Goal: Task Accomplishment & Management: Use online tool/utility

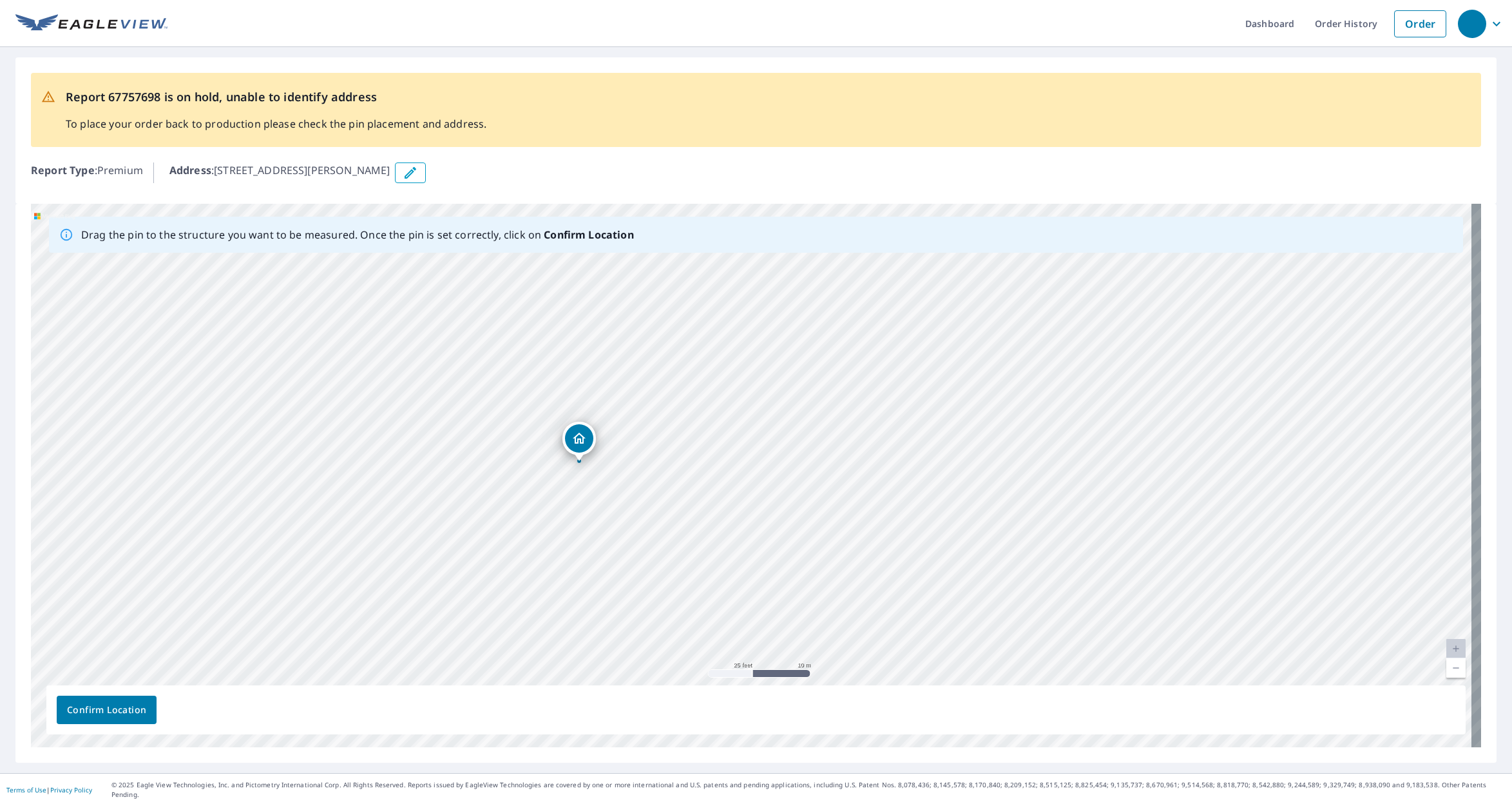
drag, startPoint x: 764, startPoint y: 535, endPoint x: 810, endPoint y: 278, distance: 261.1
click at [810, 278] on div "[STREET_ADDRESS][PERSON_NAME][PERSON_NAME]" at bounding box center [755, 475] width 1450 height 544
drag, startPoint x: 903, startPoint y: 619, endPoint x: 948, endPoint y: 467, distance: 158.5
click at [948, 468] on div "[STREET_ADDRESS][PERSON_NAME][PERSON_NAME]" at bounding box center [755, 475] width 1450 height 544
drag, startPoint x: 228, startPoint y: 602, endPoint x: 465, endPoint y: 514, distance: 252.8
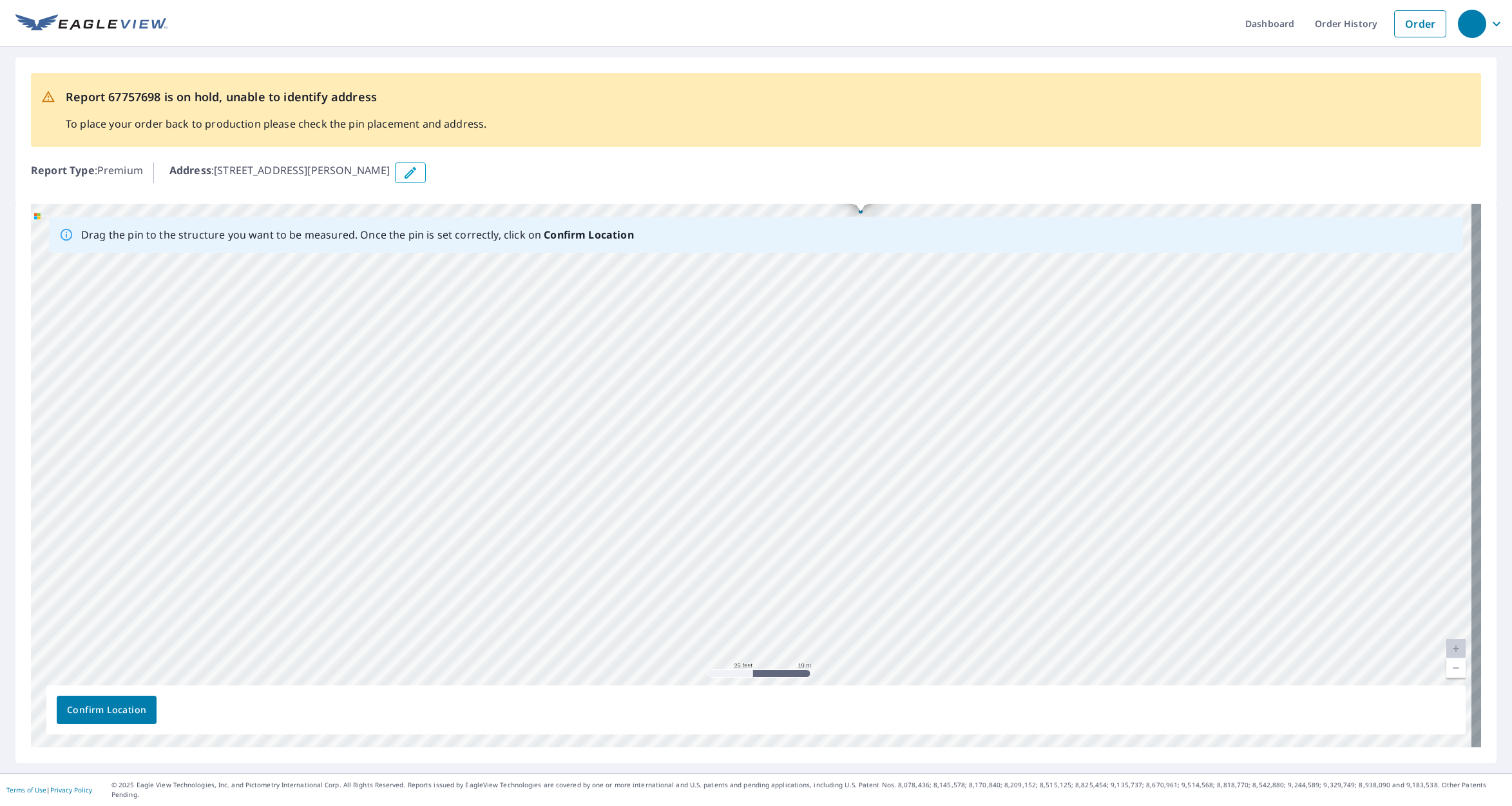
click at [465, 514] on div "[STREET_ADDRESS][PERSON_NAME][PERSON_NAME]" at bounding box center [755, 475] width 1450 height 544
drag, startPoint x: 218, startPoint y: 511, endPoint x: 733, endPoint y: 473, distance: 516.4
click at [732, 471] on div "[STREET_ADDRESS][PERSON_NAME][PERSON_NAME]" at bounding box center [755, 475] width 1450 height 544
click at [438, 584] on div "[STREET_ADDRESS][PERSON_NAME][PERSON_NAME]" at bounding box center [755, 475] width 1450 height 544
click at [590, 441] on div "[STREET_ADDRESS][PERSON_NAME][PERSON_NAME]" at bounding box center [755, 475] width 1450 height 544
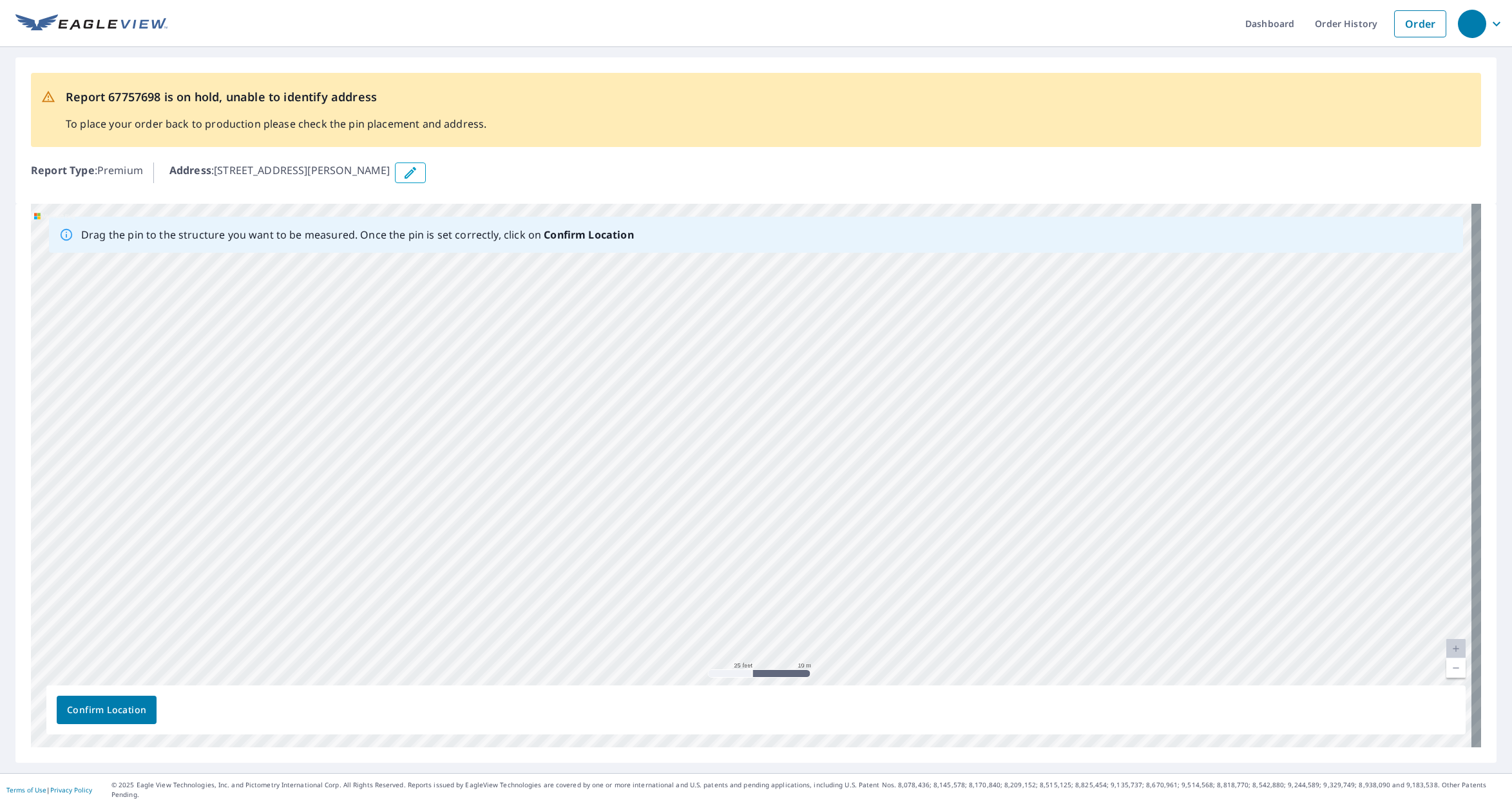
drag, startPoint x: 443, startPoint y: 557, endPoint x: 656, endPoint y: 328, distance: 312.7
click at [656, 328] on div "[STREET_ADDRESS][PERSON_NAME][PERSON_NAME]" at bounding box center [755, 475] width 1450 height 544
click at [623, 557] on div "[STREET_ADDRESS][PERSON_NAME][PERSON_NAME]" at bounding box center [755, 475] width 1450 height 544
drag, startPoint x: 877, startPoint y: 623, endPoint x: 983, endPoint y: 464, distance: 191.1
click at [983, 464] on div "[STREET_ADDRESS][PERSON_NAME][PERSON_NAME]" at bounding box center [755, 475] width 1450 height 544
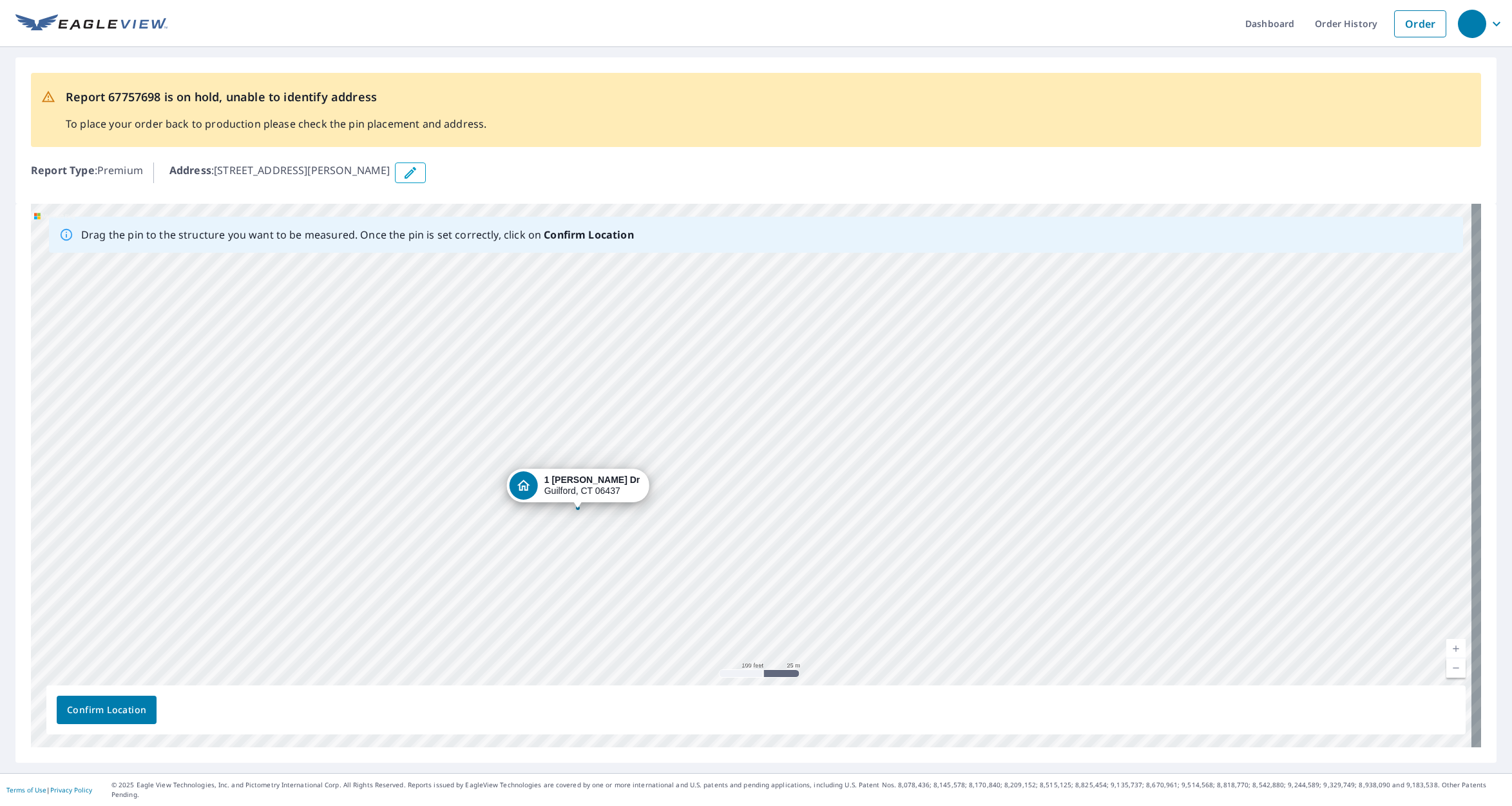
drag, startPoint x: 859, startPoint y: 303, endPoint x: 581, endPoint y: 492, distance: 336.2
click at [112, 718] on span "Confirm Location" at bounding box center [107, 709] width 79 height 16
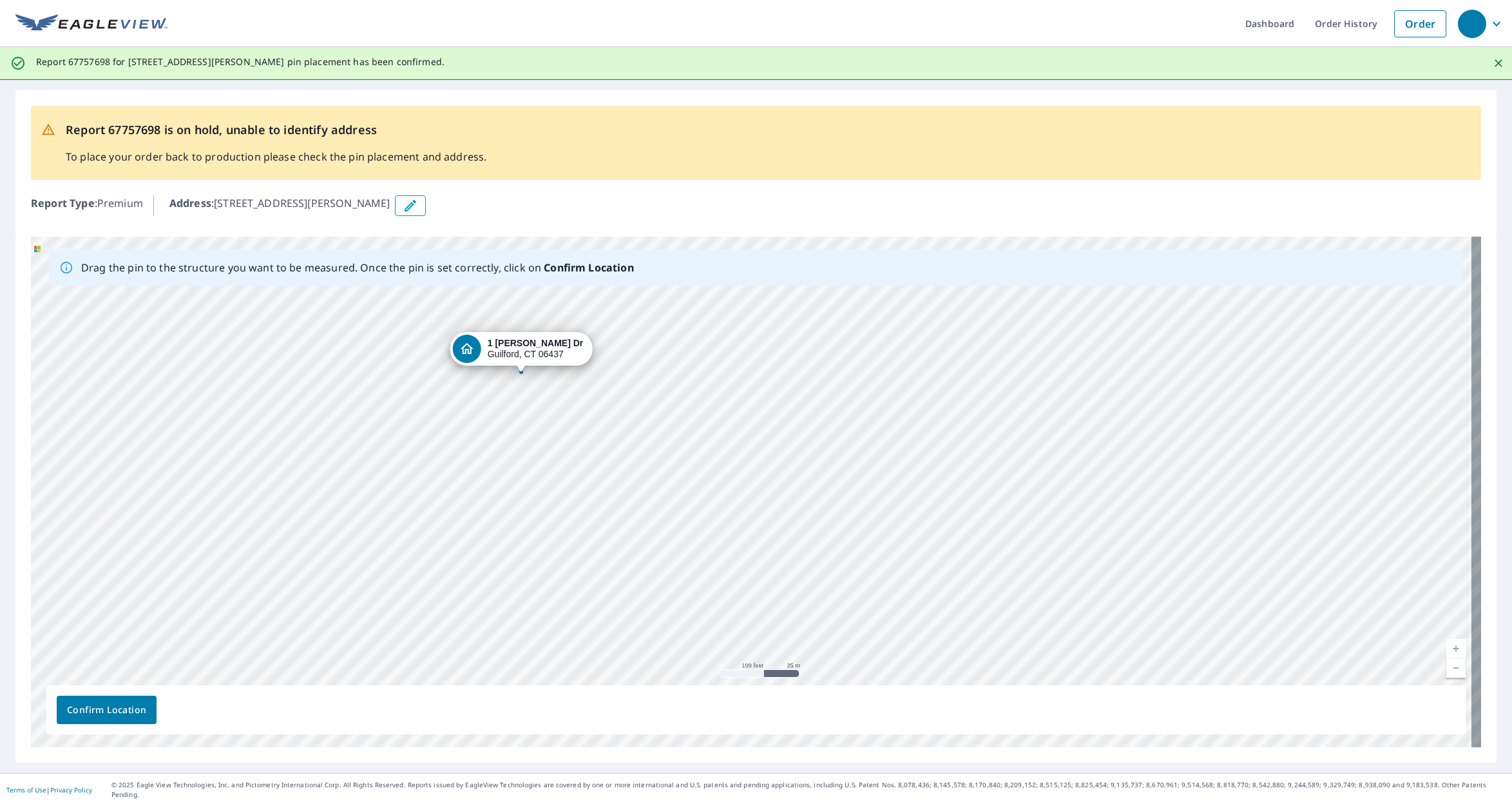
drag, startPoint x: 266, startPoint y: 478, endPoint x: 523, endPoint y: 569, distance: 272.6
click at [523, 569] on div "[STREET_ADDRESS][PERSON_NAME][PERSON_NAME]" at bounding box center [755, 492] width 1450 height 511
